Goal: Task Accomplishment & Management: Manage account settings

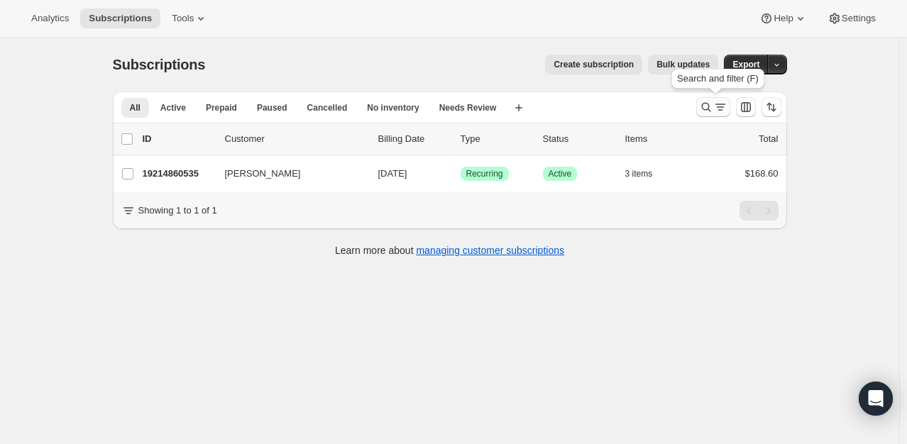
click at [710, 108] on icon "Search and filter results" at bounding box center [706, 107] width 14 height 14
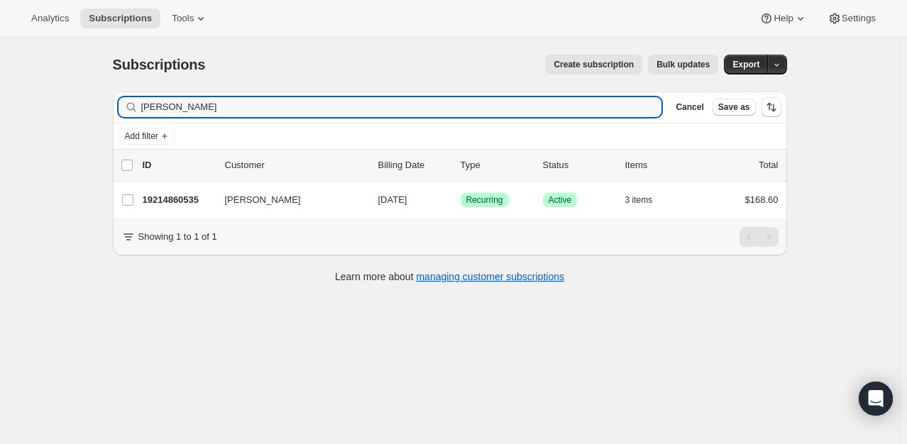
click at [55, 123] on div "Subscriptions. This page is ready Subscriptions Create subscription Bulk update…" at bounding box center [449, 260] width 899 height 444
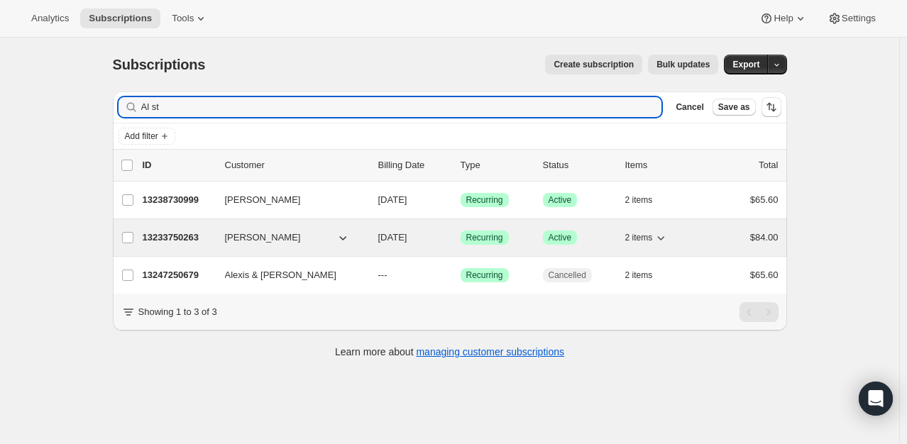
type input "Al st"
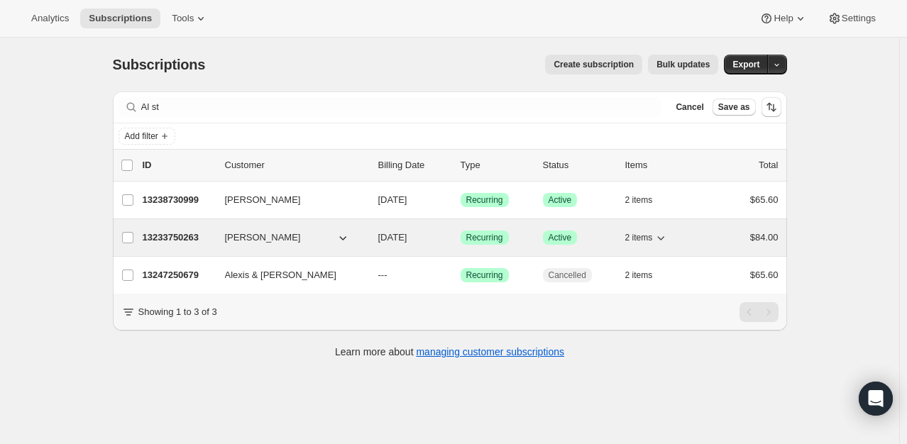
click at [187, 236] on p "13233750263" at bounding box center [178, 238] width 71 height 14
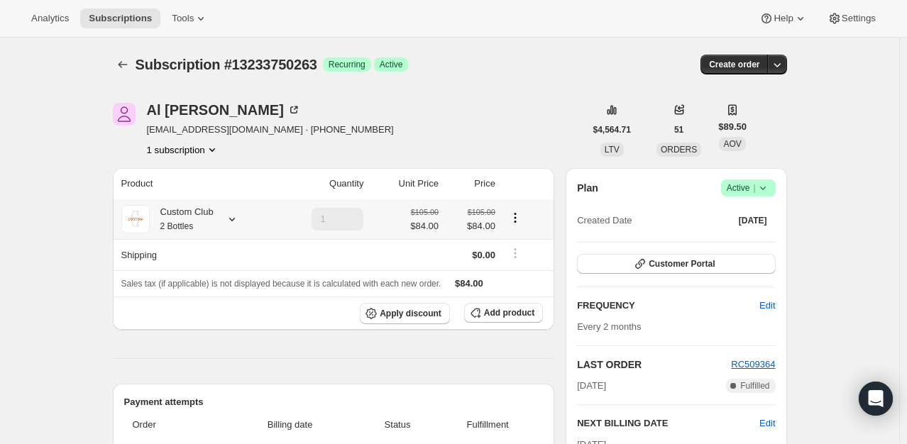
click at [230, 221] on icon at bounding box center [232, 219] width 14 height 14
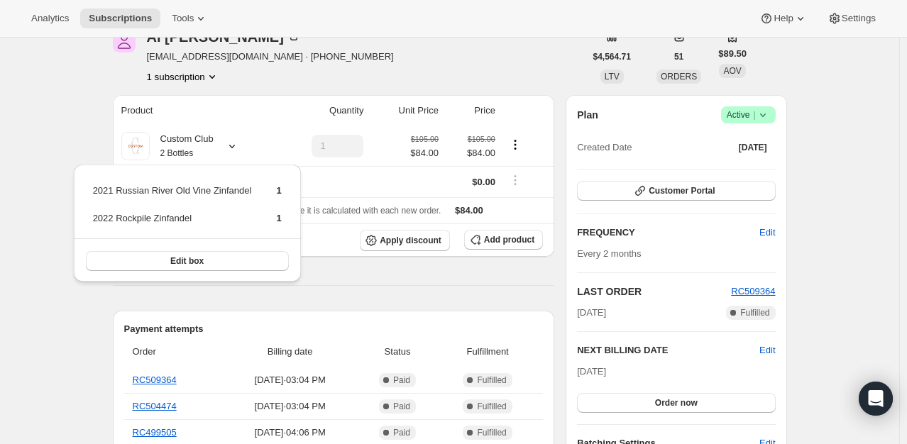
scroll to position [142, 0]
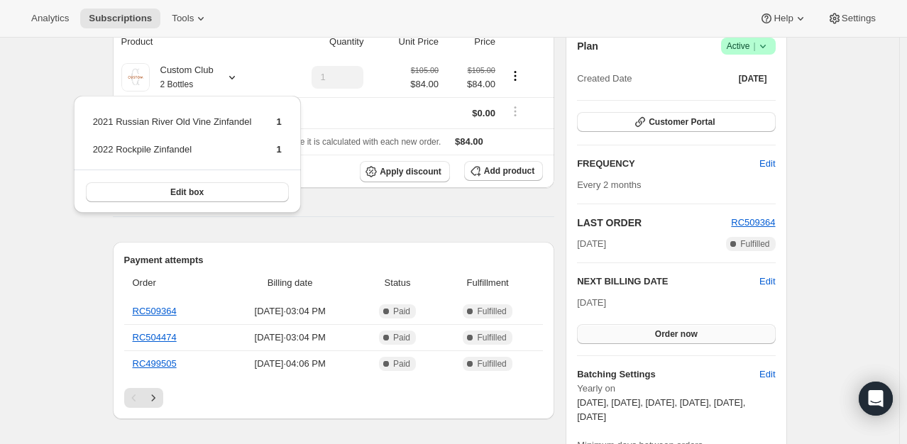
click at [681, 336] on span "Order now" at bounding box center [676, 334] width 43 height 11
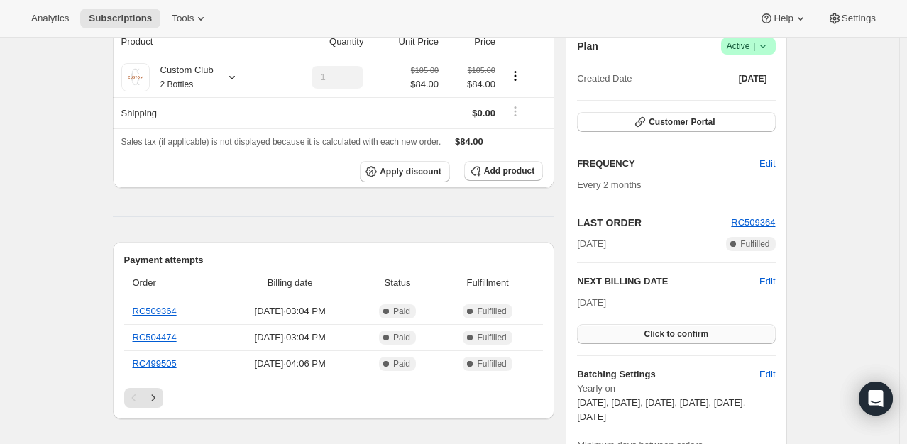
click at [681, 336] on span "Click to confirm" at bounding box center [676, 334] width 65 height 11
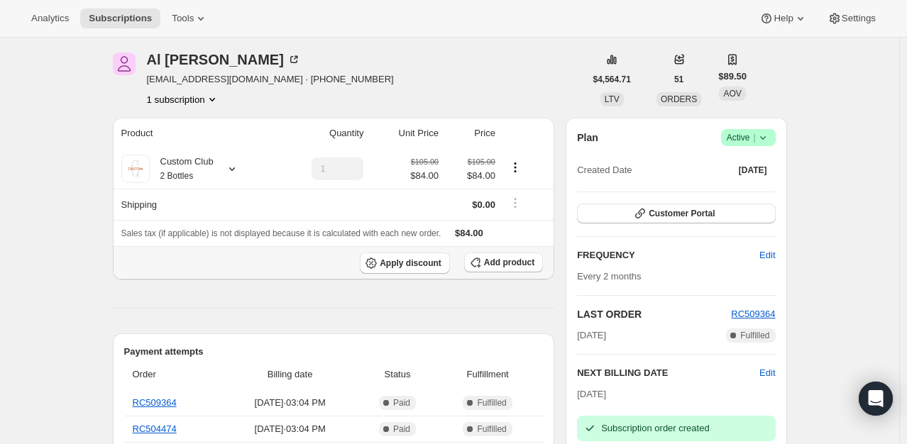
scroll to position [0, 0]
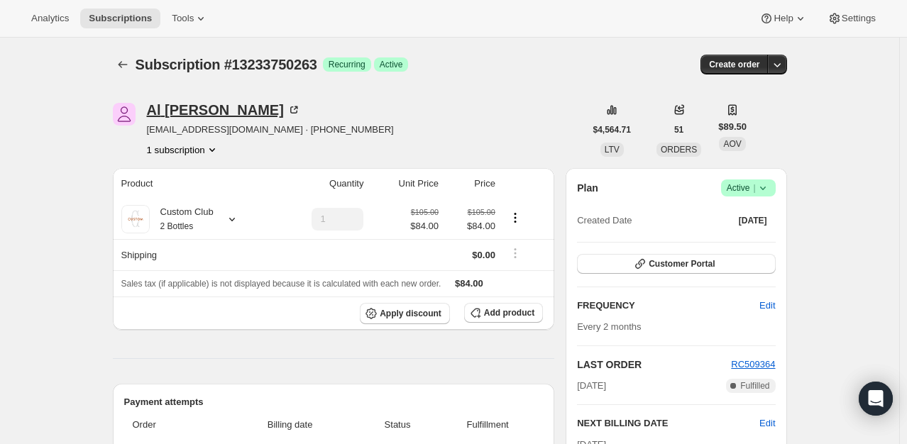
click at [287, 106] on icon at bounding box center [294, 110] width 14 height 14
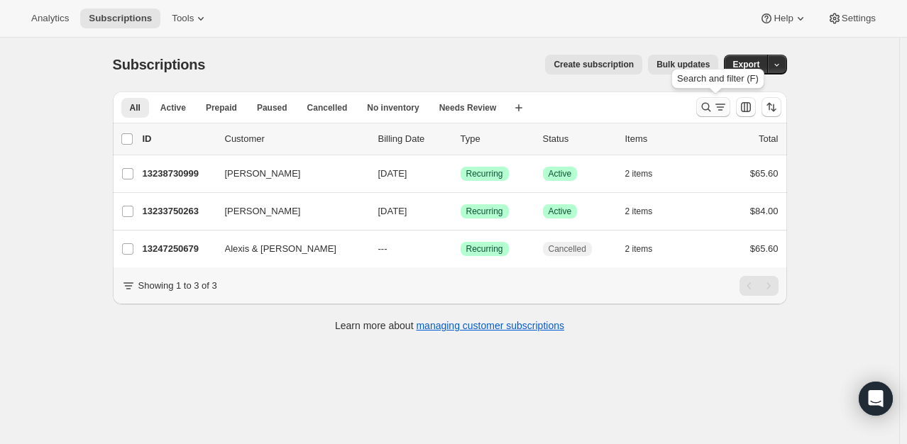
click at [708, 106] on icon "Search and filter results" at bounding box center [706, 107] width 14 height 14
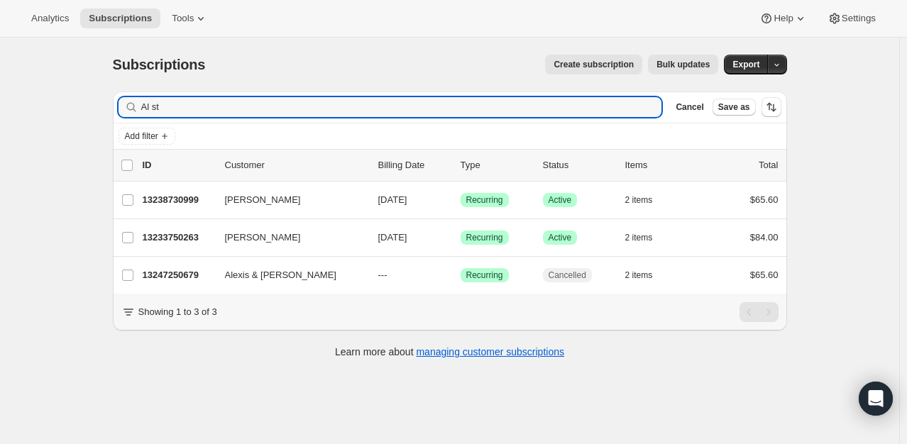
drag, startPoint x: 189, startPoint y: 106, endPoint x: 107, endPoint y: 112, distance: 81.8
click at [107, 112] on div "Filter subscribers Al st Clear Cancel Save as Add filter 0 selected Update next…" at bounding box center [445, 226] width 686 height 293
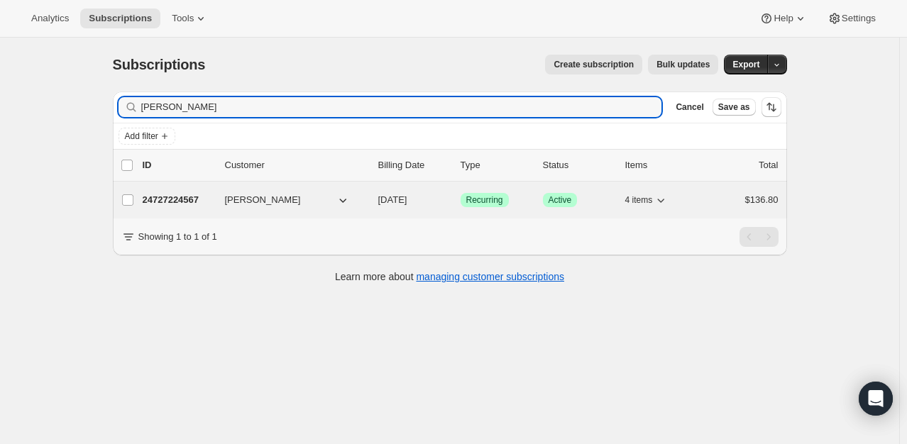
type input "[PERSON_NAME]"
click at [163, 200] on p "24727224567" at bounding box center [178, 200] width 71 height 14
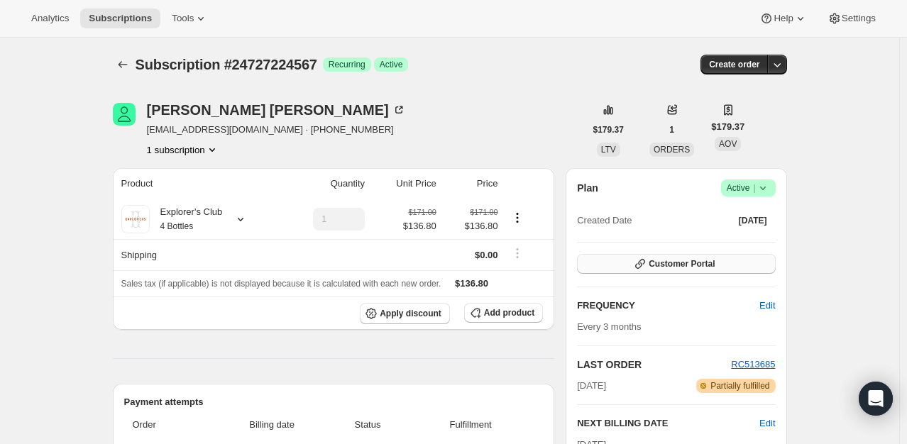
click at [687, 269] on button "Customer Portal" at bounding box center [676, 264] width 198 height 20
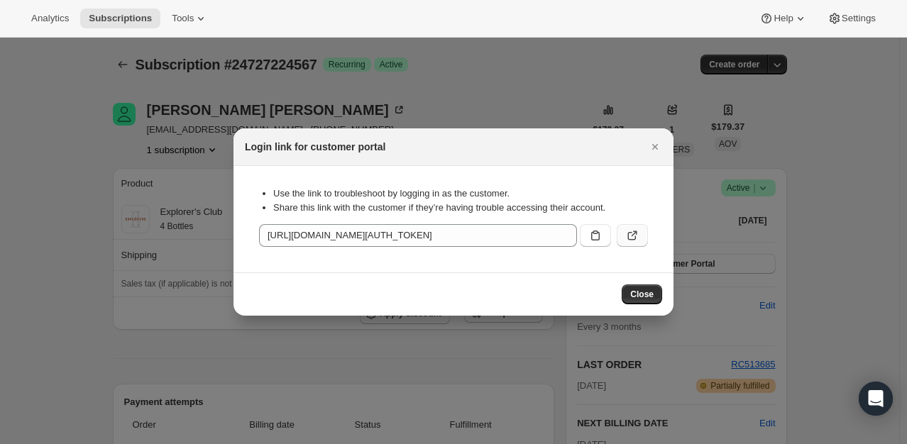
click at [631, 233] on icon ":rhj:" at bounding box center [632, 236] width 9 height 9
click at [639, 292] on span "Close" at bounding box center [641, 294] width 23 height 11
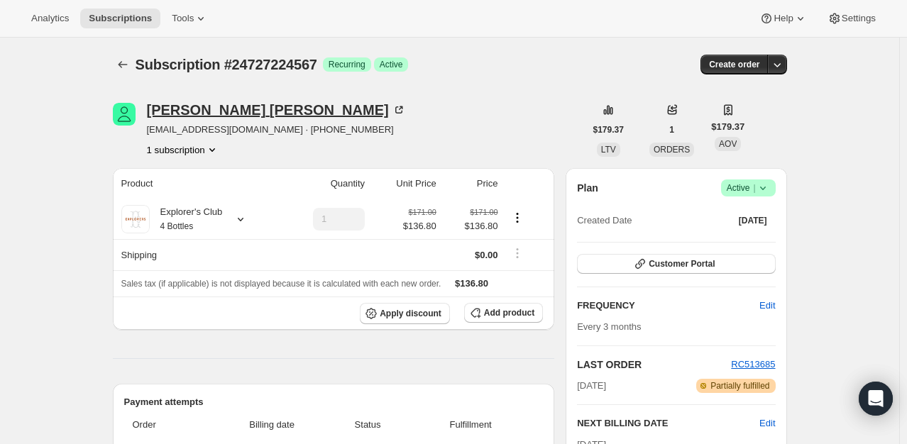
click at [392, 109] on icon at bounding box center [399, 110] width 14 height 14
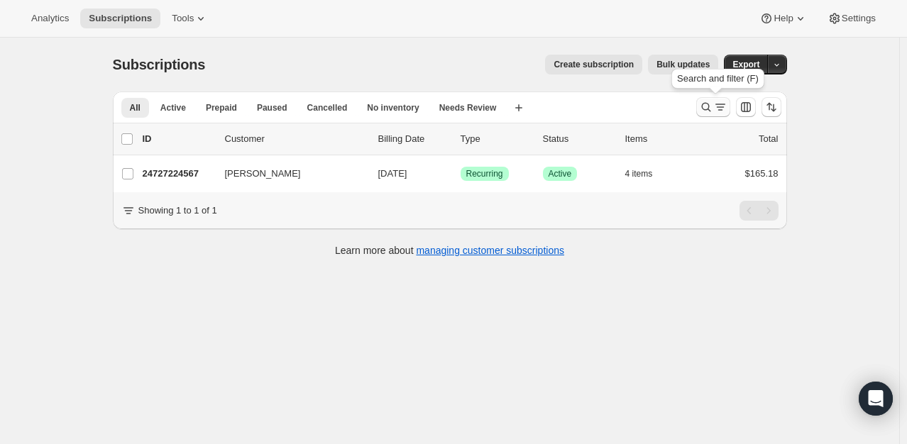
click at [710, 111] on icon "Search and filter results" at bounding box center [706, 107] width 14 height 14
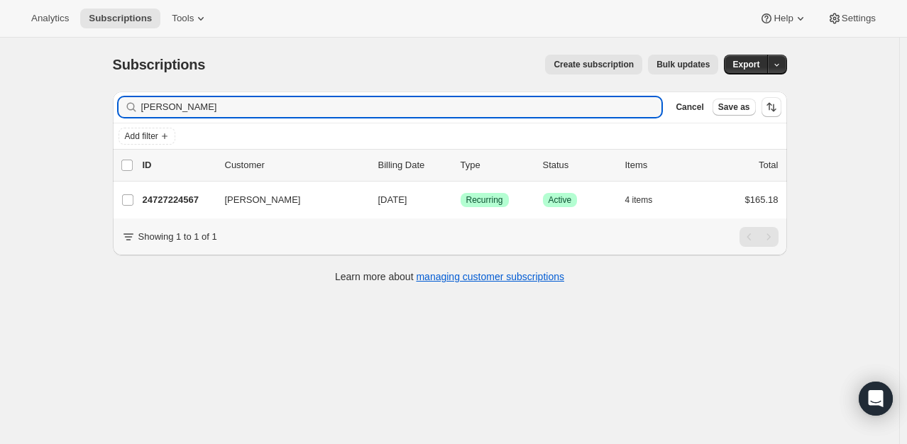
drag, startPoint x: 241, startPoint y: 112, endPoint x: 44, endPoint y: 118, distance: 197.4
click at [54, 118] on div "Subscriptions. This page is ready Subscriptions Create subscription Bulk update…" at bounding box center [449, 260] width 899 height 444
drag, startPoint x: 242, startPoint y: 109, endPoint x: 71, endPoint y: 116, distance: 171.2
click at [89, 120] on div "Subscriptions. This page is ready Subscriptions Create subscription Bulk update…" at bounding box center [449, 260] width 899 height 444
paste input "[PERSON_NAME]"
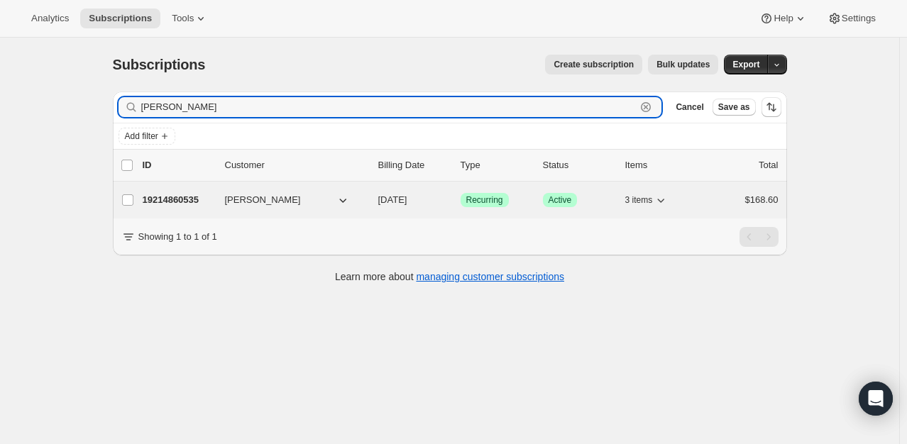
type input "[PERSON_NAME]"
click at [184, 197] on p "19214860535" at bounding box center [178, 200] width 71 height 14
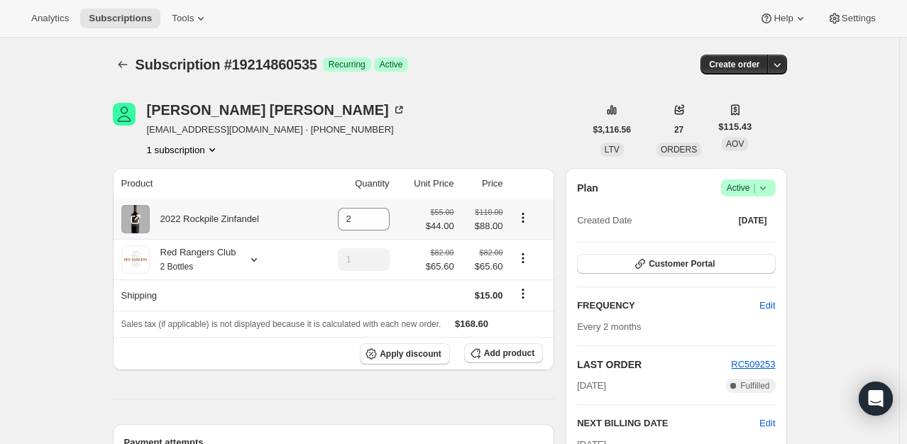
click at [527, 221] on icon "Product actions" at bounding box center [523, 218] width 14 height 14
click at [524, 219] on icon "Product actions" at bounding box center [523, 217] width 2 height 2
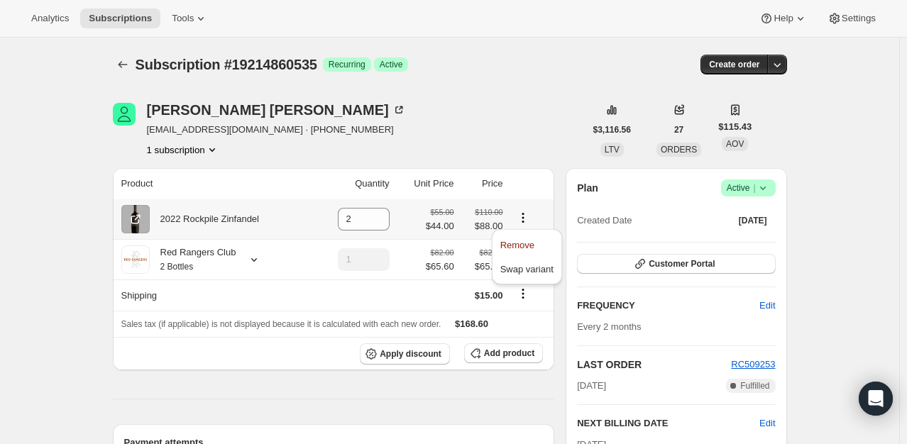
click at [246, 222] on div "2022 Rockpile Zinfandel" at bounding box center [204, 219] width 109 height 14
click at [506, 356] on span "Add product" at bounding box center [509, 353] width 50 height 11
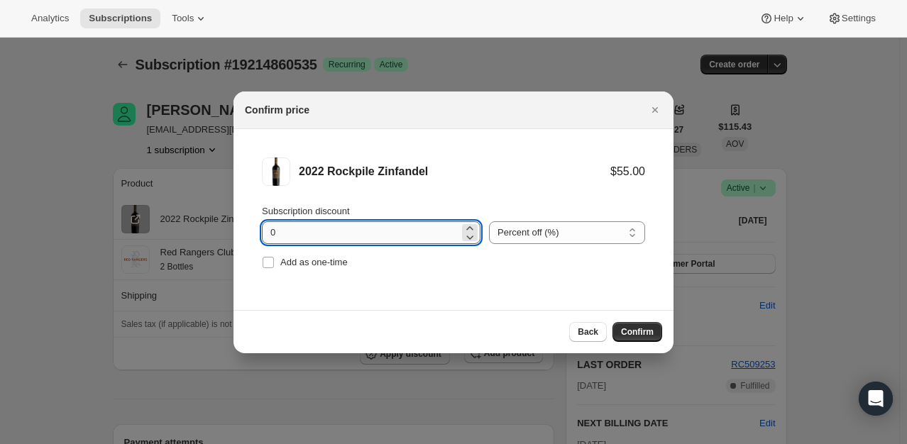
click at [267, 234] on input "0" at bounding box center [360, 232] width 197 height 23
click at [338, 234] on input "350" at bounding box center [360, 232] width 197 height 23
type input "35"
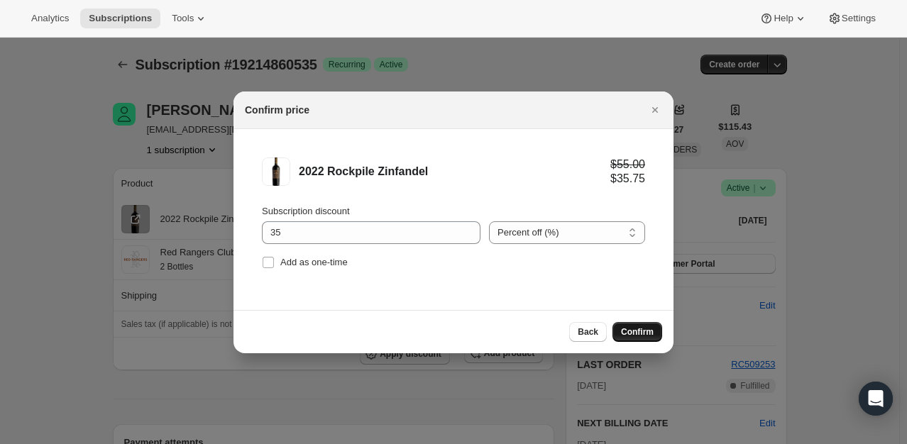
click at [635, 329] on span "Confirm" at bounding box center [637, 332] width 33 height 11
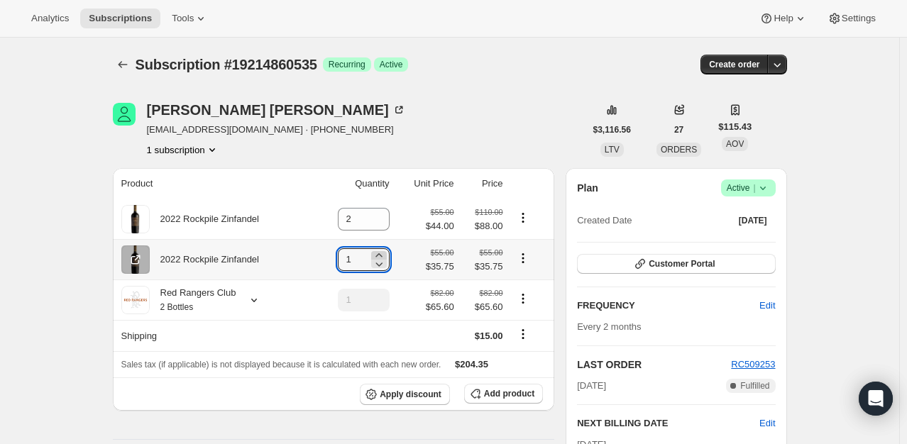
click at [383, 252] on icon at bounding box center [379, 255] width 14 height 14
type input "2"
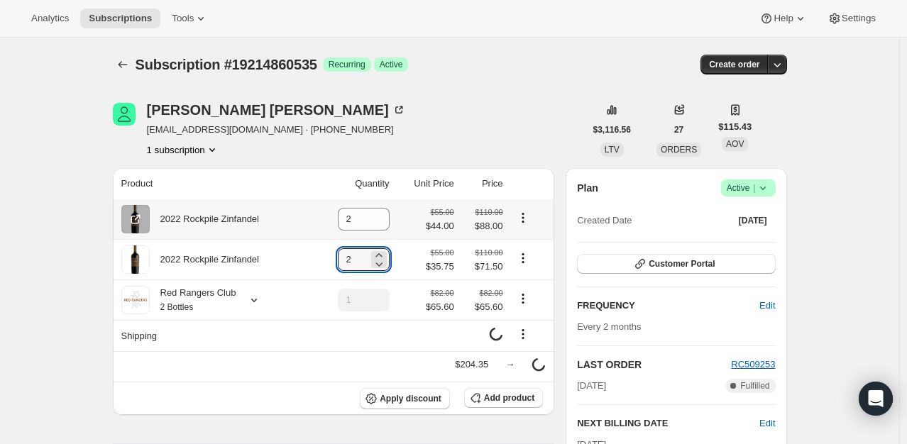
click at [528, 218] on icon "Product actions" at bounding box center [523, 218] width 14 height 14
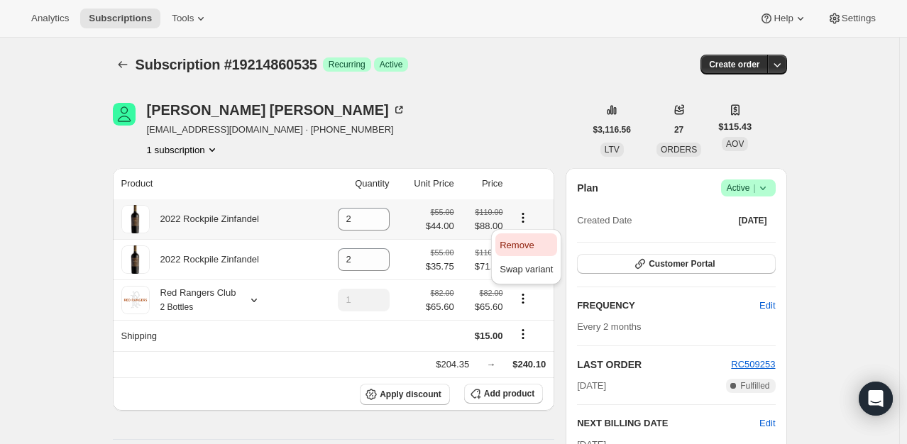
click at [525, 244] on span "Remove" at bounding box center [517, 245] width 34 height 11
type input "0"
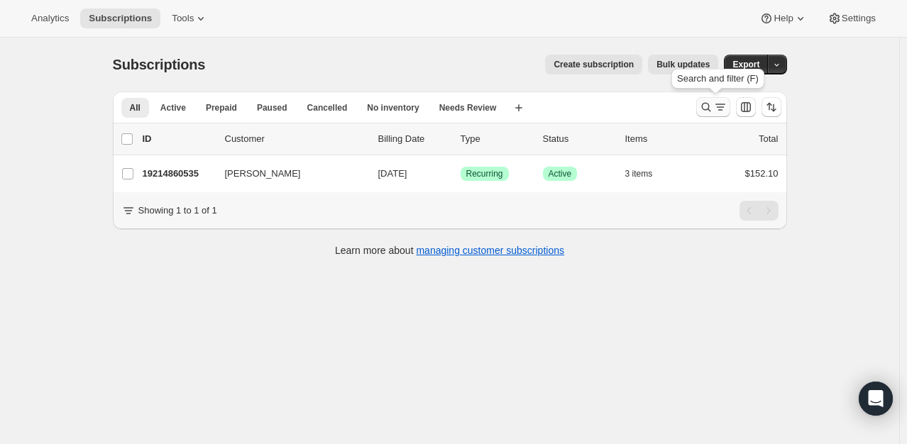
click at [709, 109] on icon "Search and filter results" at bounding box center [706, 107] width 14 height 14
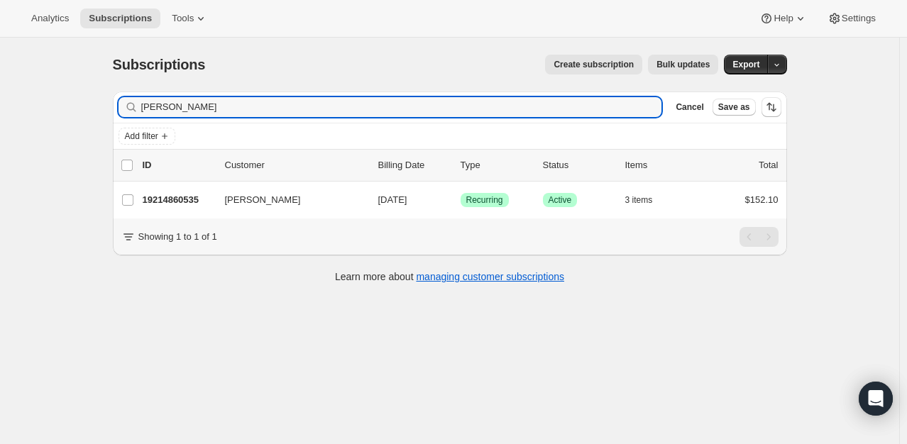
drag, startPoint x: 224, startPoint y: 102, endPoint x: 26, endPoint y: 109, distance: 198.9
click at [28, 109] on div "Subscriptions. This page is ready Subscriptions Create subscription Bulk update…" at bounding box center [449, 260] width 899 height 444
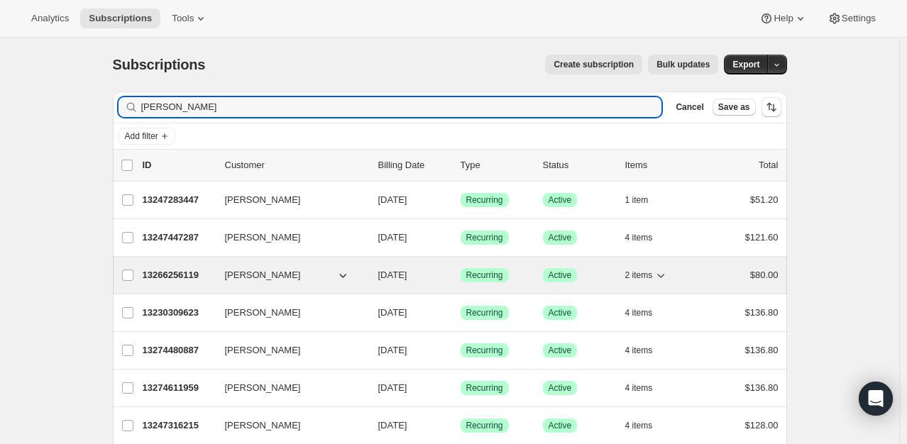
type input "[PERSON_NAME]"
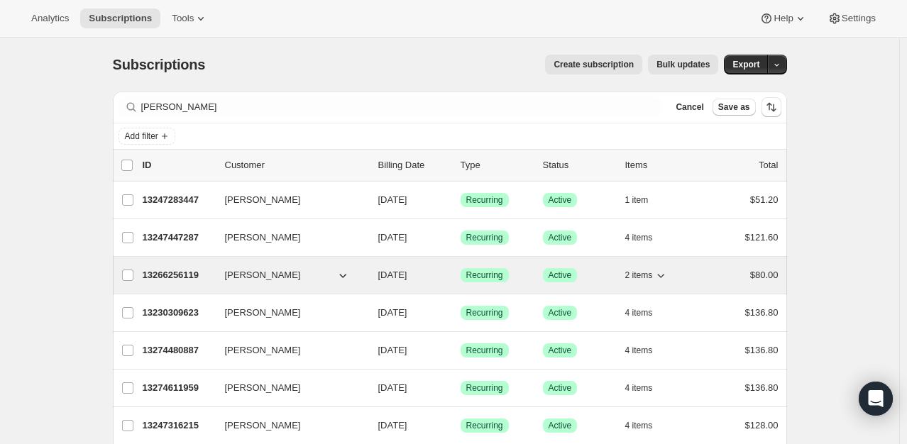
click at [172, 273] on p "13266256119" at bounding box center [178, 275] width 71 height 14
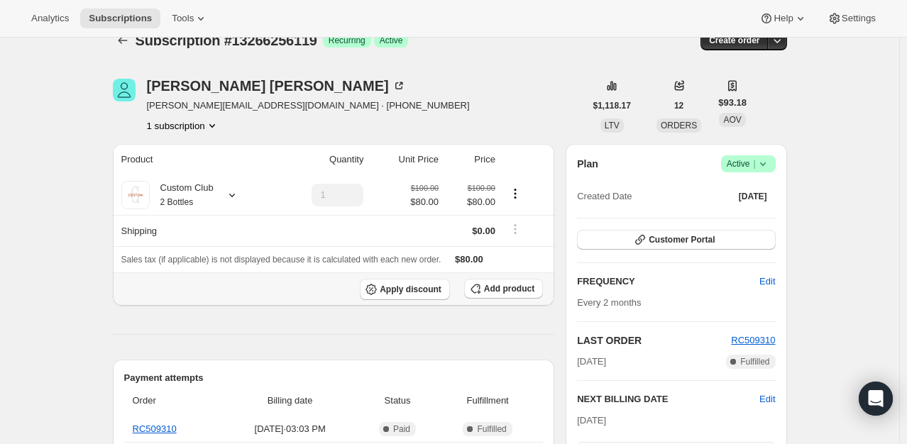
scroll to position [213, 0]
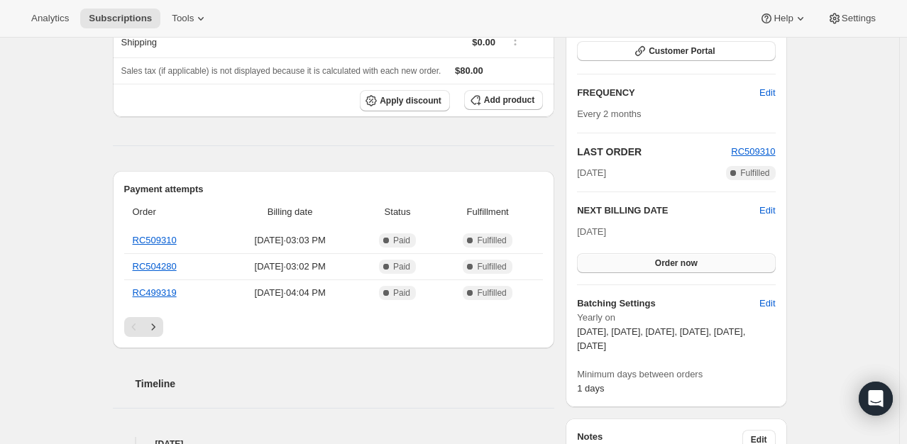
click at [674, 263] on span "Order now" at bounding box center [676, 263] width 43 height 11
click at [674, 263] on span "Click to confirm" at bounding box center [676, 263] width 65 height 11
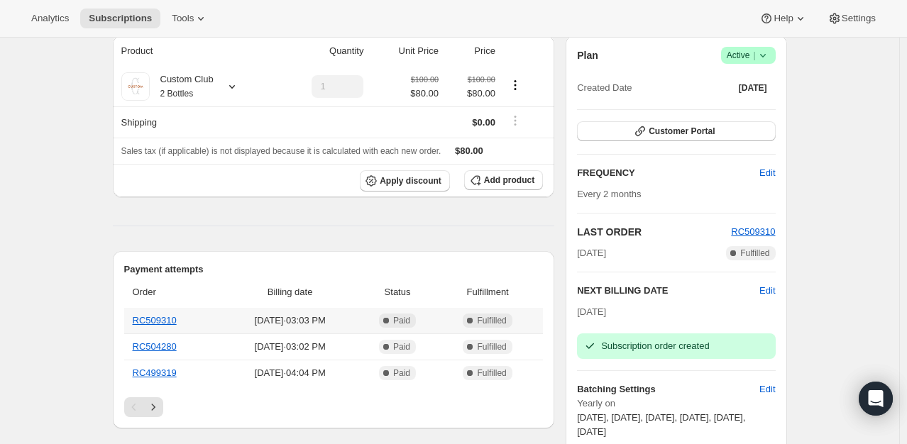
scroll to position [0, 0]
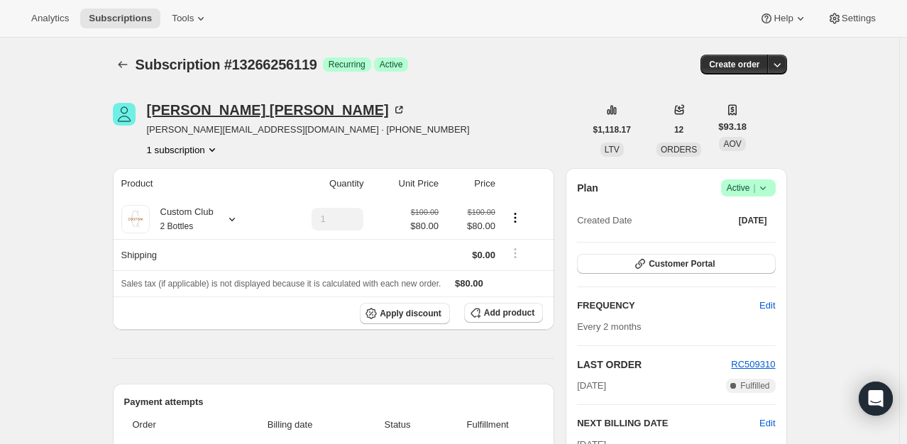
click at [392, 109] on icon at bounding box center [399, 110] width 14 height 14
